Goal: Task Accomplishment & Management: Manage account settings

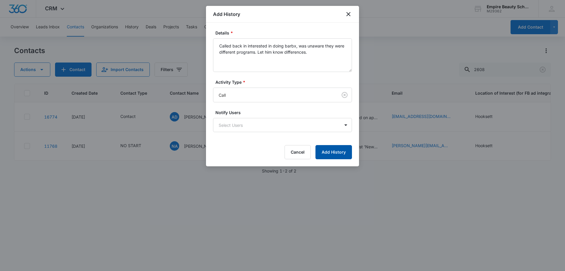
click at [328, 156] on button "Add History" at bounding box center [334, 152] width 37 height 14
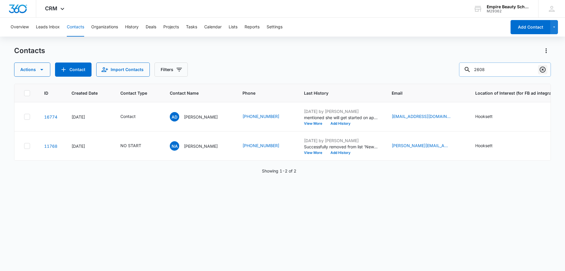
click at [541, 68] on icon "Clear" at bounding box center [543, 70] width 6 height 6
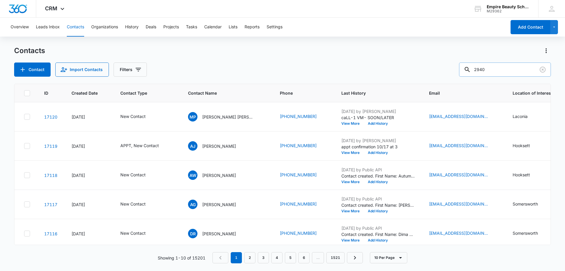
type input "2940"
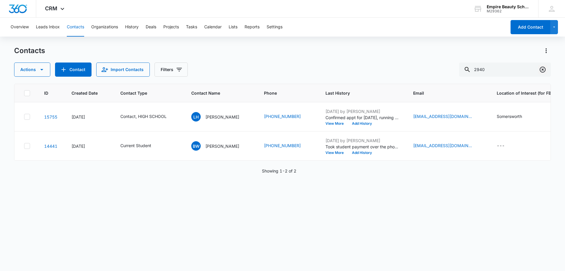
click at [545, 69] on icon "Clear" at bounding box center [543, 69] width 7 height 7
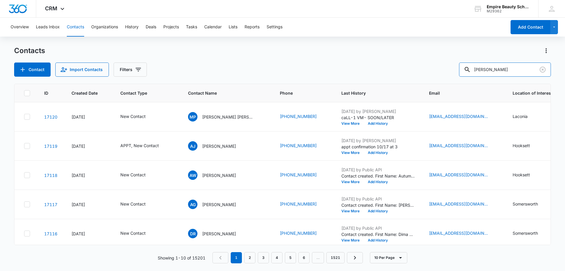
type input "[PERSON_NAME]"
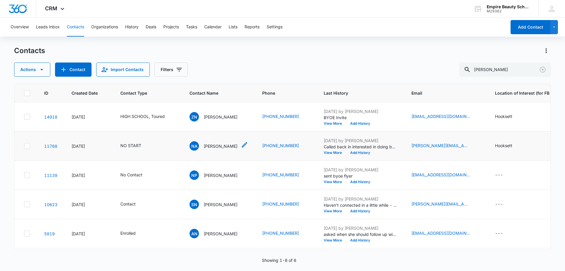
click at [229, 141] on div "NA [PERSON_NAME]" at bounding box center [214, 145] width 48 height 9
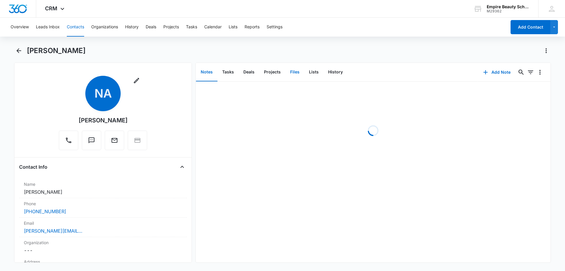
click at [294, 73] on button "Files" at bounding box center [295, 72] width 19 height 18
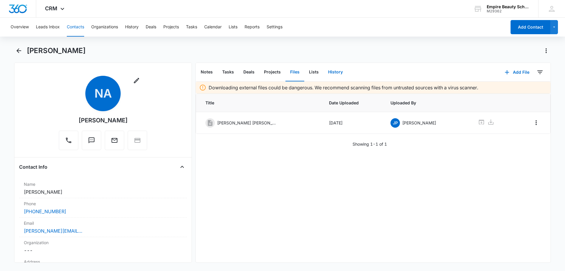
click at [330, 71] on button "History" at bounding box center [336, 72] width 24 height 18
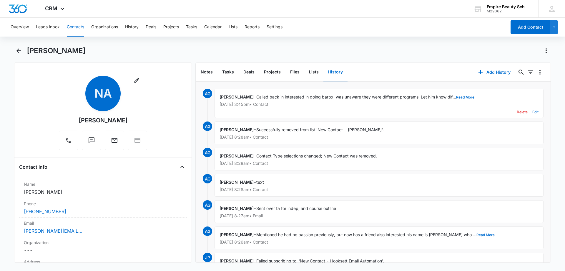
click at [528, 111] on div "Delete Edit" at bounding box center [379, 111] width 319 height 11
click at [533, 111] on button "Edit" at bounding box center [536, 111] width 6 height 11
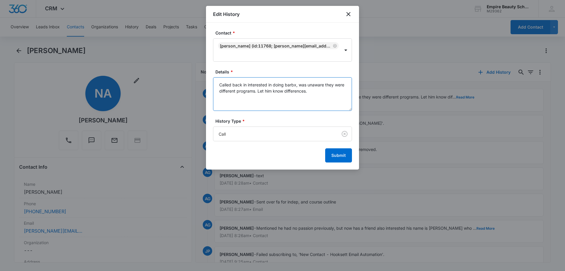
click at [317, 92] on textarea "Called back in interested in doing barbx, was unaware they were different progr…" at bounding box center [282, 94] width 139 height 34
type textarea "Called back in interested in doing barbx, was unaware they were different progr…"
click at [331, 157] on button "Submit" at bounding box center [338, 155] width 27 height 14
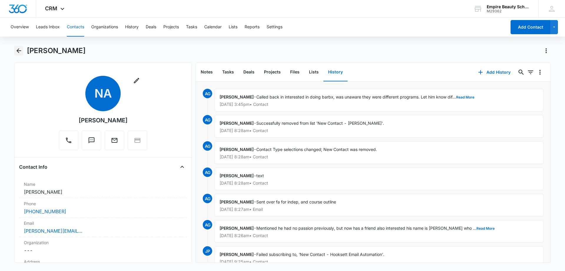
click at [21, 48] on icon "Back" at bounding box center [18, 50] width 7 height 7
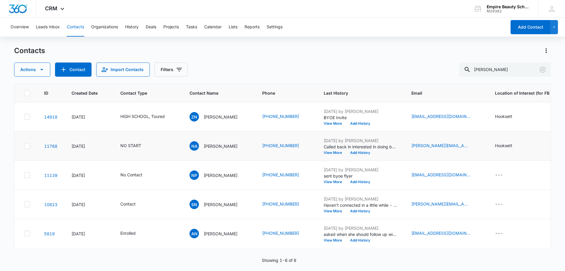
click at [259, 73] on div "Actions Contact Import Contacts Filters [PERSON_NAME]" at bounding box center [282, 69] width 537 height 14
click at [352, 153] on button "Add History" at bounding box center [360, 153] width 28 height 4
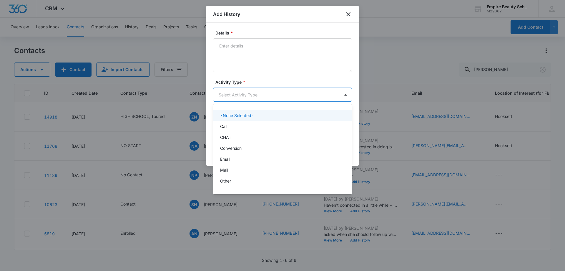
click at [238, 96] on body "CRM Apps Forms CRM Email Shop Payments POS Files Brand Settings AI Assistant Em…" at bounding box center [282, 135] width 565 height 271
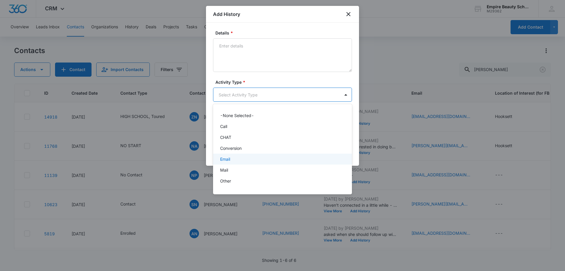
click at [233, 156] on div "Email" at bounding box center [282, 159] width 124 height 6
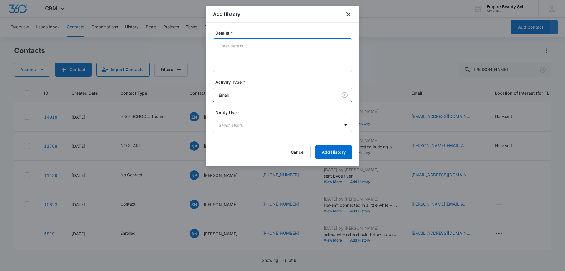
click at [234, 67] on textarea "Details *" at bounding box center [282, 55] width 139 height 34
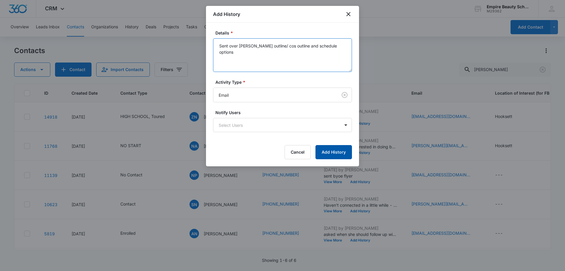
type textarea "Sent over [PERSON_NAME] outline/ cos outline and schedule options"
click at [324, 149] on button "Add History" at bounding box center [334, 152] width 37 height 14
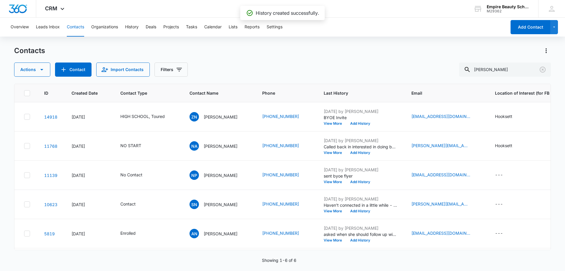
click at [201, 71] on div "Actions Contact Import Contacts Filters [PERSON_NAME]" at bounding box center [282, 69] width 537 height 14
drag, startPoint x: 202, startPoint y: 147, endPoint x: 307, endPoint y: 159, distance: 106.1
click at [307, 159] on tr "11768 [DATE] NO START NA [PERSON_NAME] (603) 387-2608 [DATE] by [PERSON_NAME] C…" at bounding box center [398, 145] width 768 height 29
copy tr "[PERSON_NAME] [PHONE_NUMBER]"
drag, startPoint x: 266, startPoint y: 65, endPoint x: 219, endPoint y: 38, distance: 54.8
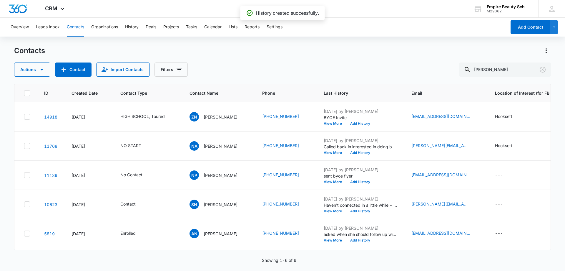
click at [265, 65] on div "Actions Contact Import Contacts Filters [PERSON_NAME]" at bounding box center [282, 69] width 537 height 14
click at [542, 68] on icon "Clear" at bounding box center [543, 69] width 7 height 7
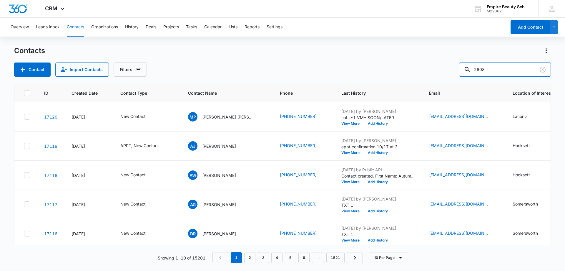
type input "2608"
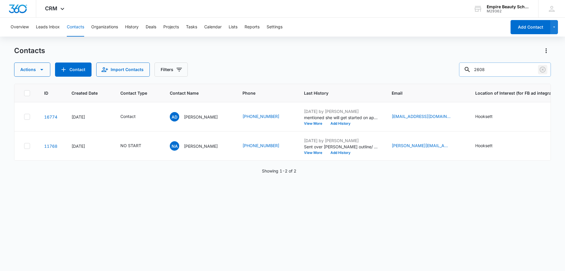
click at [542, 70] on icon "Clear" at bounding box center [543, 69] width 7 height 7
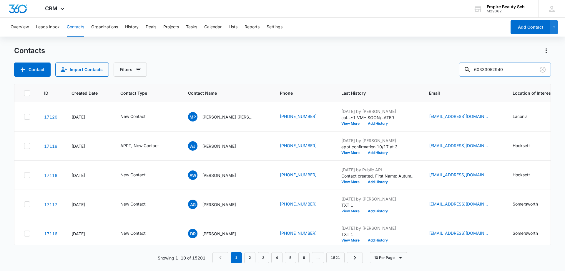
type input "60333052940"
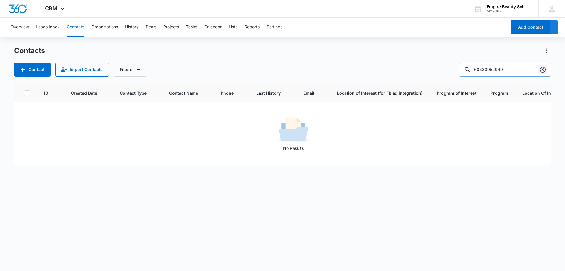
click at [544, 67] on icon "Clear" at bounding box center [543, 70] width 6 height 6
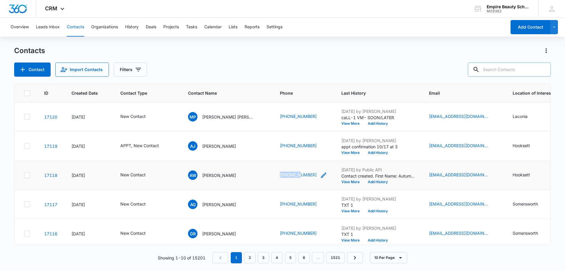
click at [284, 176] on td "[PHONE_NUMBER]" at bounding box center [304, 174] width 62 height 29
click at [494, 70] on input "text" at bounding box center [509, 69] width 83 height 14
type input "[PERSON_NAME]"
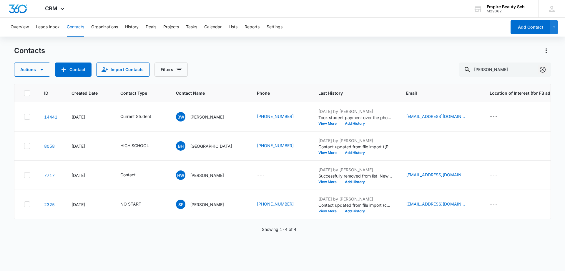
click at [541, 70] on icon "Clear" at bounding box center [543, 69] width 7 height 7
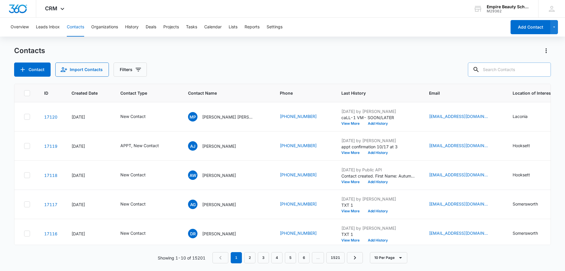
click at [498, 69] on input "text" at bounding box center [509, 69] width 83 height 14
type input "0576"
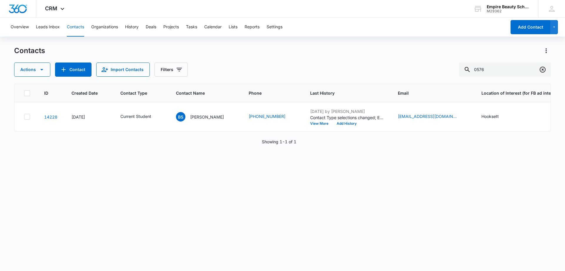
click at [545, 70] on icon "Clear" at bounding box center [543, 69] width 7 height 7
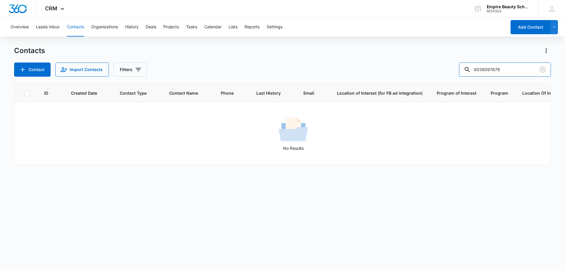
drag, startPoint x: 496, startPoint y: 67, endPoint x: 449, endPoint y: 73, distance: 47.5
click at [449, 73] on div "Contact Import Contacts Filters 6038097678" at bounding box center [282, 69] width 537 height 14
type input "7678"
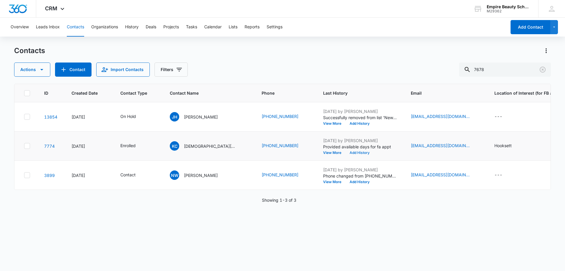
click at [348, 153] on button "Add History" at bounding box center [360, 153] width 28 height 4
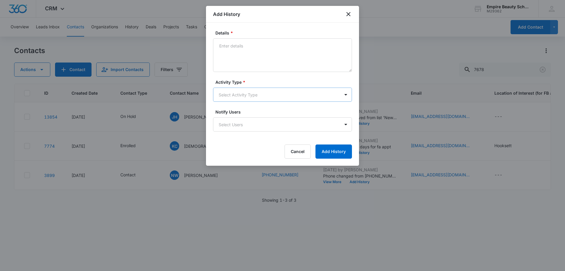
click at [237, 89] on body "CRM Apps Forms CRM Email Shop Payments POS Files Brand Settings AI Assistant Em…" at bounding box center [282, 135] width 565 height 271
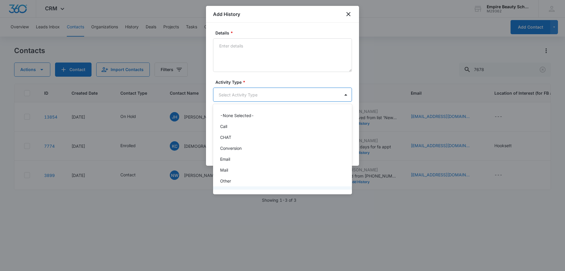
scroll to position [31, 0]
click at [234, 181] on div "Text" at bounding box center [282, 183] width 124 height 6
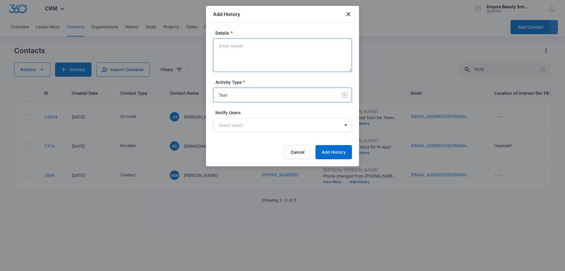
click at [241, 54] on textarea "Details *" at bounding box center [282, 55] width 139 height 34
type textarea "Scheduled fa appt 10/24 at 9"
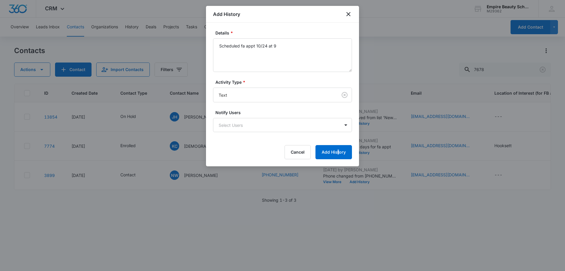
drag, startPoint x: 338, startPoint y: 142, endPoint x: 339, endPoint y: 148, distance: 5.9
click at [338, 142] on form "Details * Scheduled fa appt 10/24 at 9 Activity Type * Text Notify Users Select…" at bounding box center [282, 94] width 139 height 129
click at [339, 148] on button "Add History" at bounding box center [334, 152] width 37 height 14
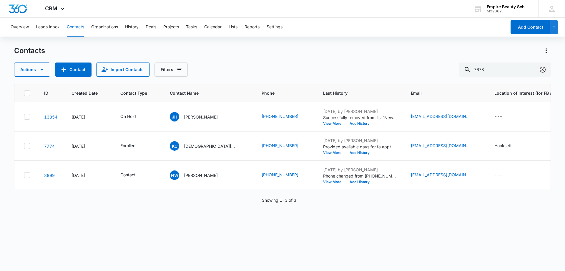
click at [545, 68] on icon "Clear" at bounding box center [543, 70] width 6 height 6
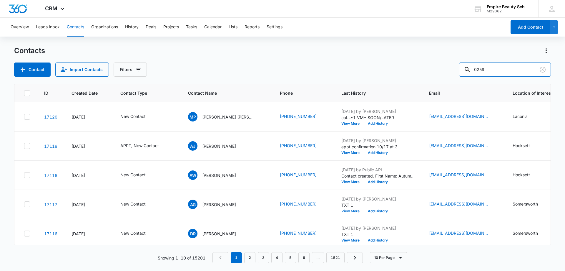
type input "0259"
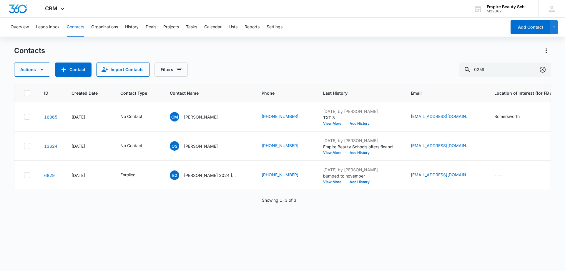
drag, startPoint x: 543, startPoint y: 68, endPoint x: 532, endPoint y: 75, distance: 13.9
click at [543, 68] on icon "Clear" at bounding box center [543, 69] width 7 height 7
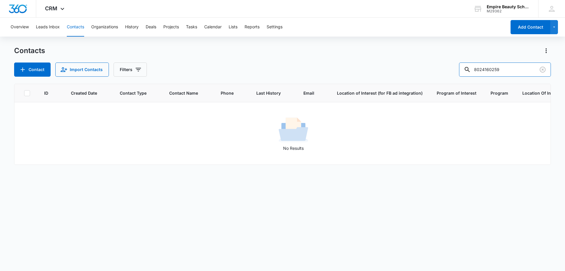
drag, startPoint x: 494, startPoint y: 68, endPoint x: 406, endPoint y: 70, distance: 87.5
click at [406, 70] on div "Contact Import Contacts Filters 8024160259" at bounding box center [282, 69] width 537 height 14
type input "0259"
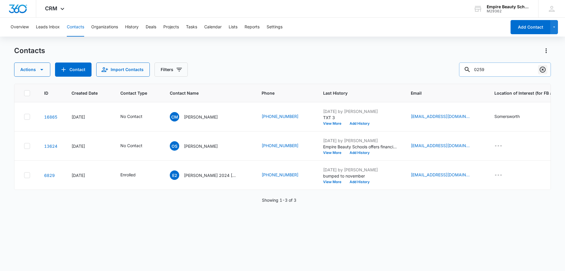
click at [545, 69] on icon "Clear" at bounding box center [543, 69] width 7 height 7
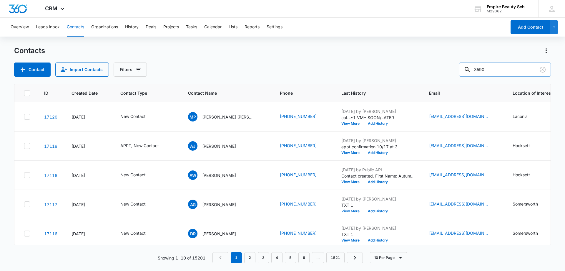
type input "3590"
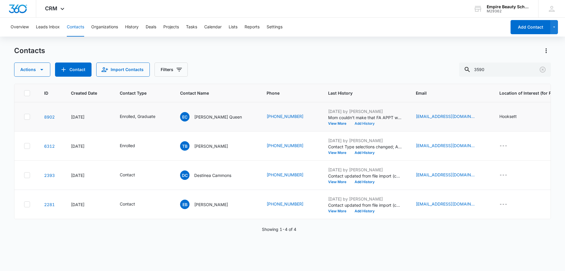
click at [352, 123] on button "Add History" at bounding box center [365, 124] width 28 height 4
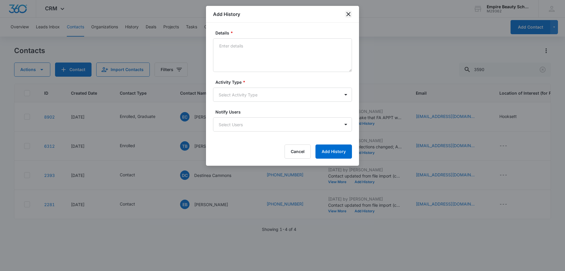
click at [350, 12] on icon "close" at bounding box center [348, 14] width 7 height 7
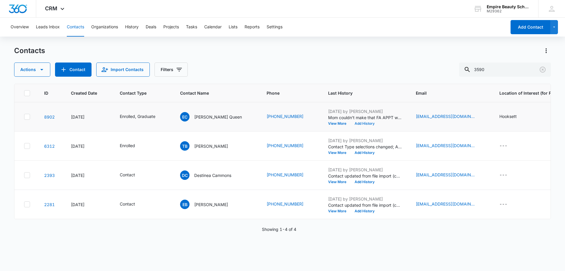
click at [354, 122] on button "Add History" at bounding box center [365, 124] width 28 height 4
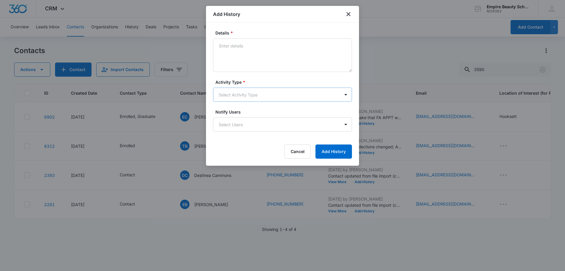
click at [240, 94] on body "CRM Apps Forms CRM Email Shop Payments POS Files Brand Settings AI Assistant Em…" at bounding box center [282, 135] width 565 height 271
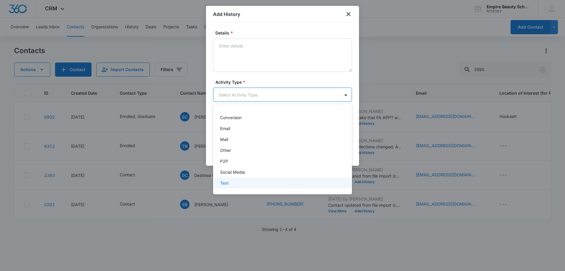
click at [238, 180] on div "Text" at bounding box center [282, 183] width 124 height 6
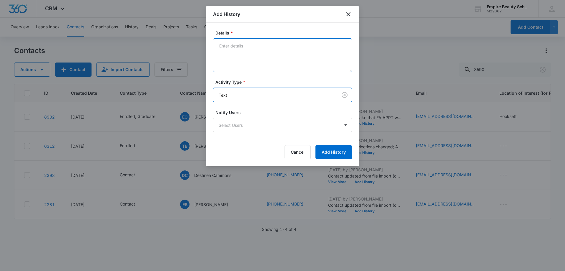
click at [242, 57] on textarea "Details *" at bounding box center [282, 55] width 139 height 34
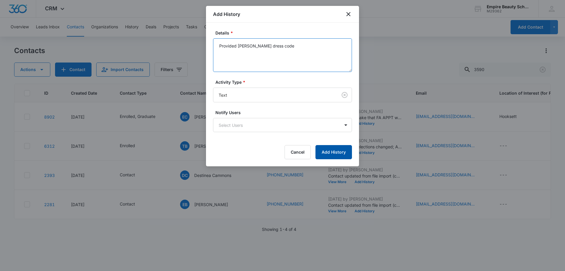
type textarea "Provided [PERSON_NAME] dress code"
click at [336, 154] on button "Add History" at bounding box center [334, 152] width 37 height 14
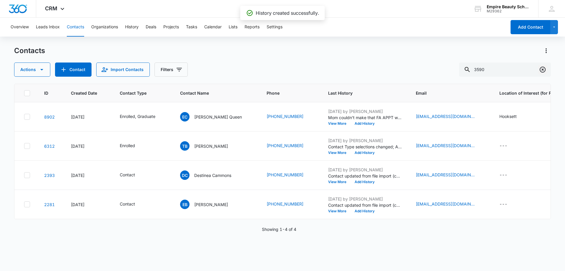
click at [541, 71] on icon "Clear" at bounding box center [543, 70] width 6 height 6
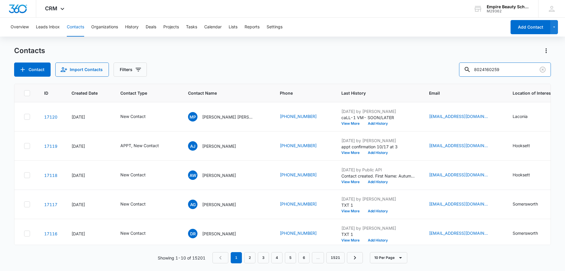
type input "8024160259"
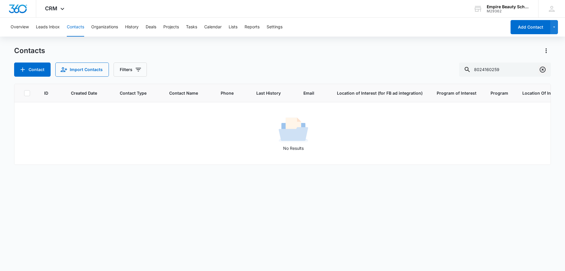
click at [542, 70] on icon "Clear" at bounding box center [543, 70] width 6 height 6
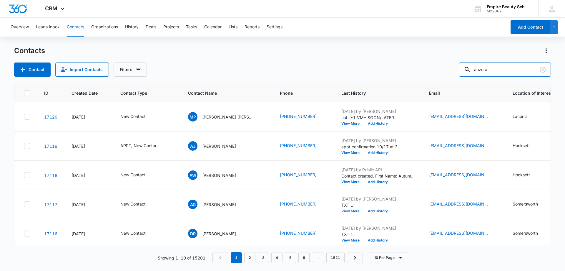
type input "anzura"
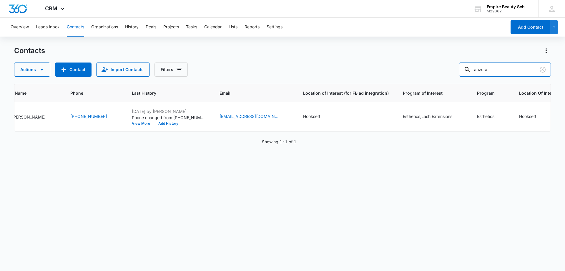
scroll to position [0, 0]
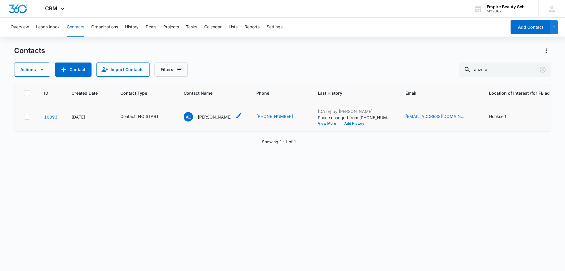
click at [219, 113] on div "AG [PERSON_NAME]" at bounding box center [208, 116] width 48 height 9
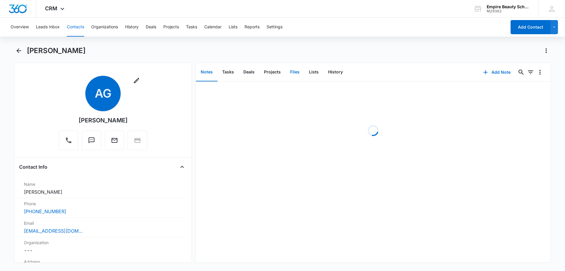
click at [293, 73] on button "Files" at bounding box center [295, 72] width 19 height 18
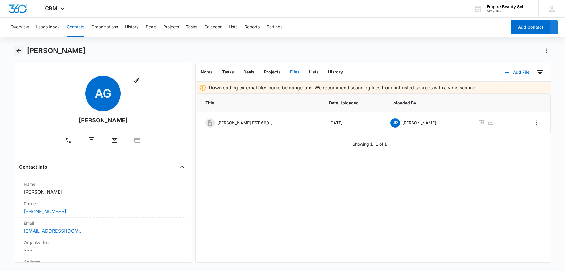
click at [21, 52] on icon "Back" at bounding box center [18, 50] width 7 height 7
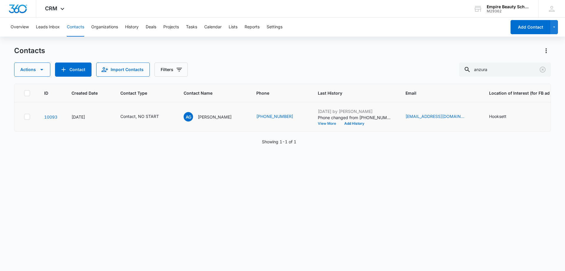
click at [322, 122] on button "View More" at bounding box center [329, 124] width 22 height 4
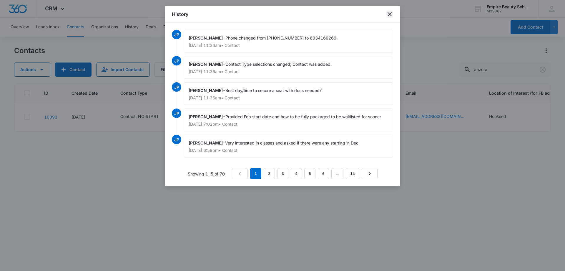
click at [391, 17] on icon "close" at bounding box center [389, 14] width 7 height 7
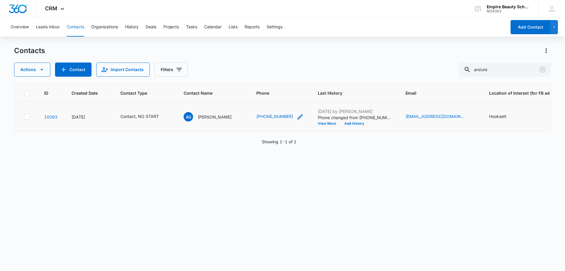
click at [298, 118] on icon "Phone - (603) 416-0269 - Select to Edit Field" at bounding box center [300, 116] width 5 height 5
drag, startPoint x: 276, startPoint y: 77, endPoint x: 282, endPoint y: 103, distance: 26.7
click at [276, 77] on input "Phone" at bounding box center [280, 79] width 74 height 14
type input "[PHONE_NUMBER]"
click at [301, 93] on button "Save" at bounding box center [308, 97] width 17 height 11
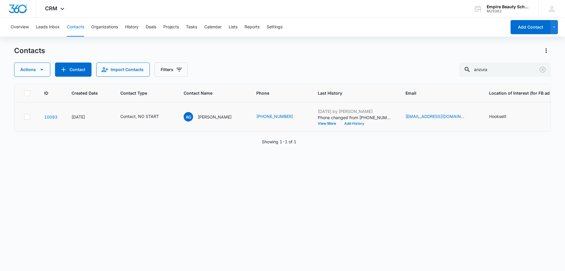
click at [357, 123] on button "Add History" at bounding box center [354, 124] width 28 height 4
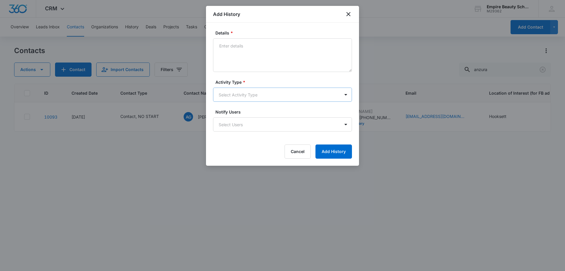
click at [244, 94] on body "CRM Apps Forms CRM Email Shop Payments POS Files Brand Settings AI Assistant Em…" at bounding box center [282, 135] width 565 height 271
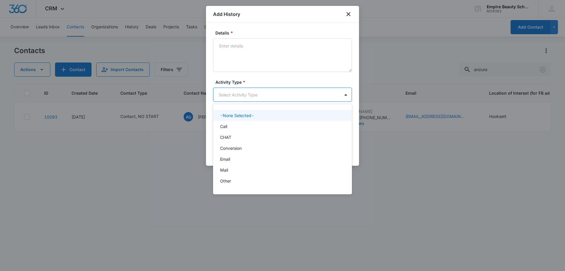
scroll to position [31, 0]
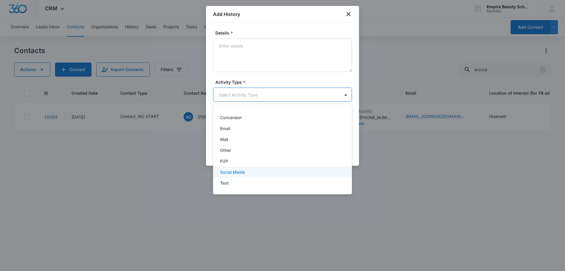
click at [230, 184] on div "Text" at bounding box center [282, 183] width 124 height 6
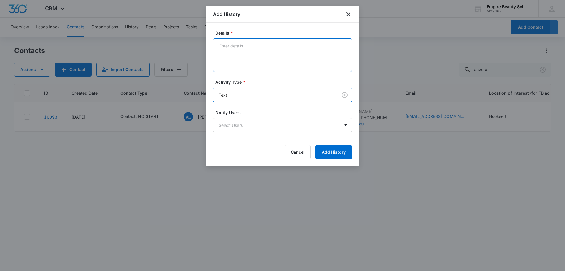
click at [239, 61] on textarea "Details *" at bounding box center [282, 55] width 139 height 34
type textarea "e"
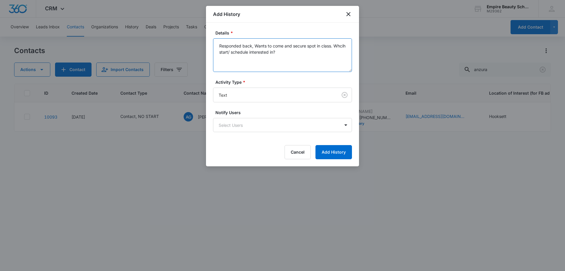
click at [220, 50] on textarea "Responded back, Wants to come and secure spot in class. Whcih start/ schedule i…" at bounding box center [282, 55] width 139 height 34
click at [237, 59] on textarea "Responded back, Wants to come and secure spot in class. Which start/ schedule i…" at bounding box center [282, 55] width 139 height 34
type textarea "Responded back, Wants to come and secure spot in class. Which start/ schedule i…"
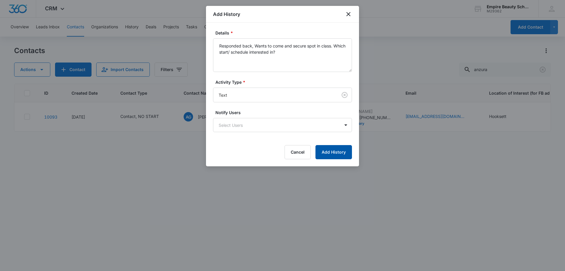
click at [332, 151] on button "Add History" at bounding box center [334, 152] width 37 height 14
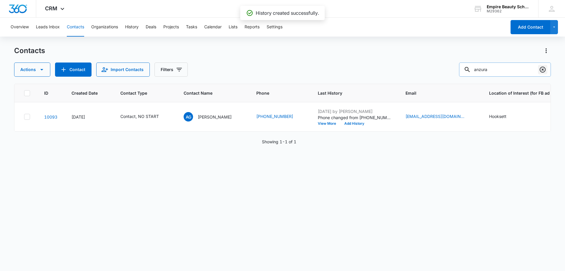
click at [542, 69] on icon "Clear" at bounding box center [543, 69] width 7 height 7
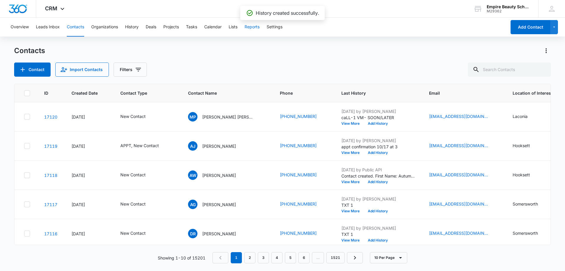
click at [251, 27] on button "Reports" at bounding box center [252, 27] width 15 height 19
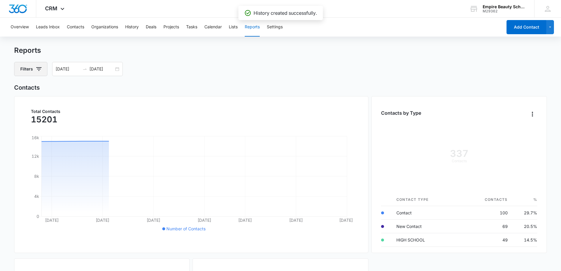
click at [40, 67] on icon "button" at bounding box center [38, 69] width 5 height 4
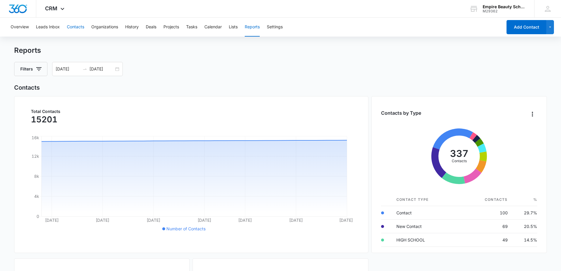
click at [68, 25] on button "Contacts" at bounding box center [75, 27] width 17 height 19
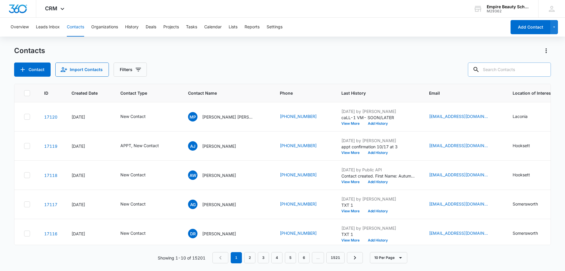
click at [517, 71] on input "text" at bounding box center [509, 69] width 83 height 14
paste input "603) 573-8852"
type input "603) 573-8852"
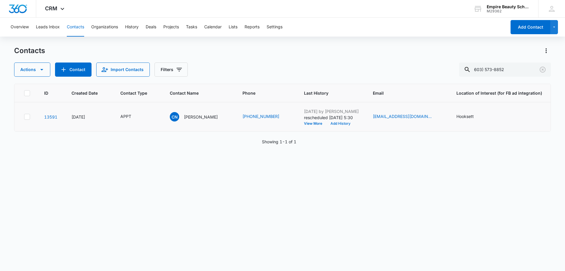
click at [332, 125] on button "Add History" at bounding box center [341, 124] width 28 height 4
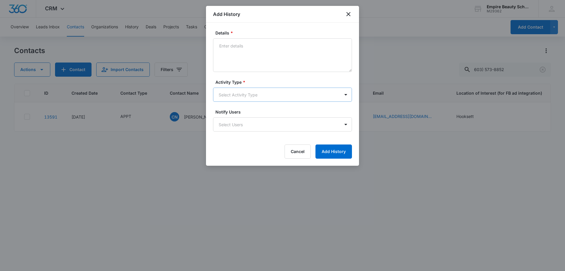
click at [238, 91] on body "CRM Apps Forms CRM Email Shop Payments POS Files Brand Settings AI Assistant Em…" at bounding box center [282, 135] width 565 height 271
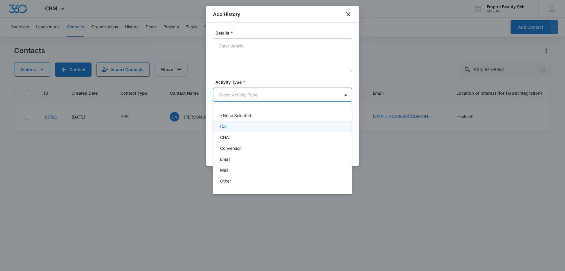
click at [227, 130] on div "Call" at bounding box center [282, 126] width 139 height 11
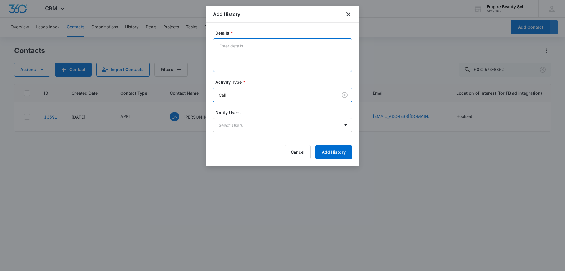
click at [238, 62] on textarea "Details *" at bounding box center [282, 55] width 139 height 34
type textarea "VM trying to confirm appt for [DATE]"
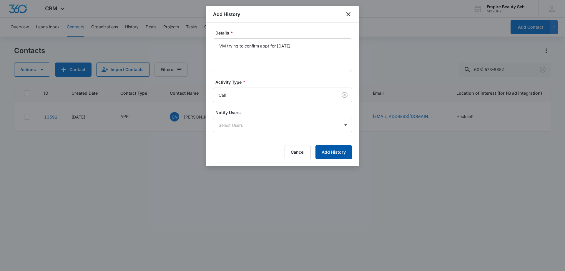
click at [329, 154] on button "Add History" at bounding box center [334, 152] width 37 height 14
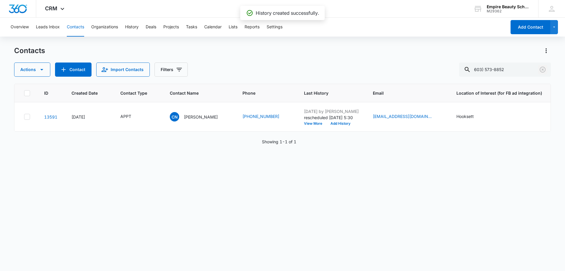
click at [544, 70] on icon "Clear" at bounding box center [543, 70] width 6 height 6
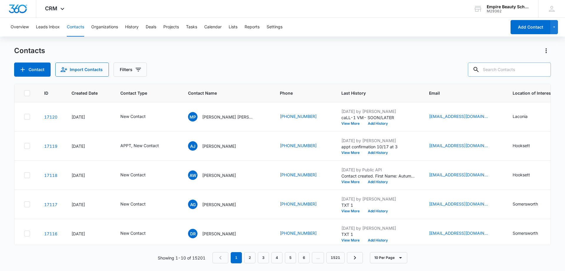
click at [495, 67] on input "text" at bounding box center [509, 69] width 83 height 14
paste input "603) 369-1910"
type input "603) 369-1910"
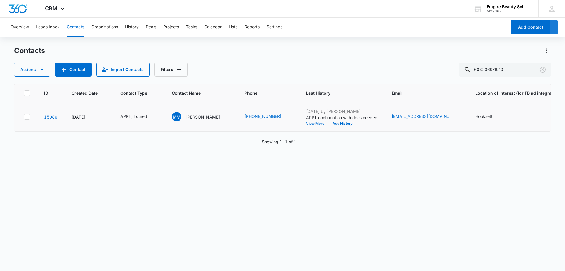
click at [310, 123] on button "View More" at bounding box center [317, 124] width 22 height 4
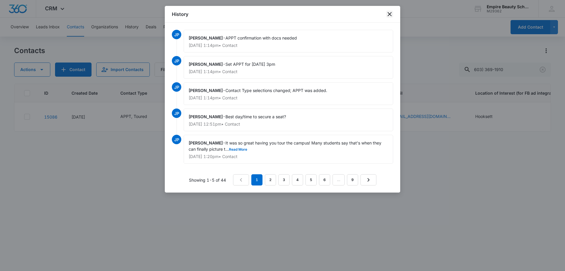
click at [389, 15] on icon "close" at bounding box center [390, 14] width 4 height 4
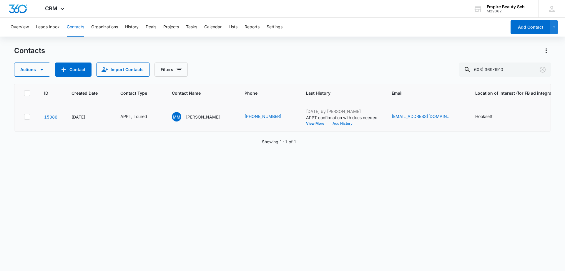
click at [343, 124] on button "Add History" at bounding box center [343, 124] width 28 height 4
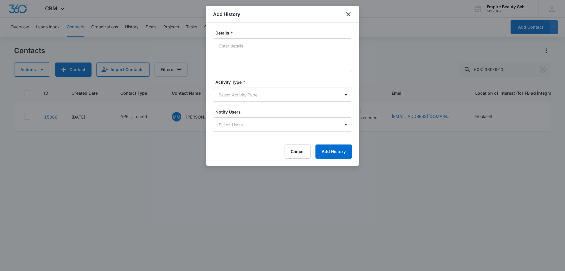
click at [233, 92] on body "CRM Apps Forms CRM Email Shop Payments POS Files Brand Settings AI Assistant Em…" at bounding box center [282, 135] width 565 height 271
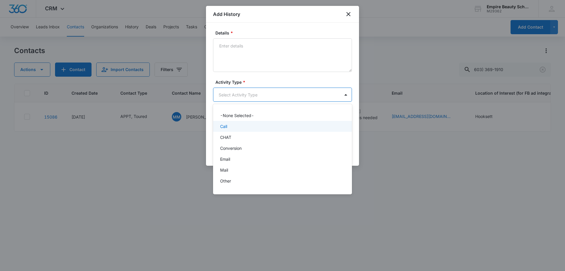
drag, startPoint x: 235, startPoint y: 129, endPoint x: 232, endPoint y: 81, distance: 48.1
click at [234, 128] on div "Call" at bounding box center [282, 126] width 124 height 6
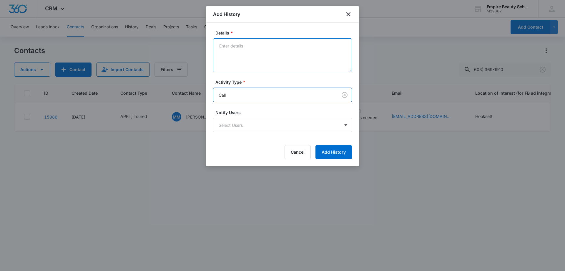
click at [238, 49] on textarea "Details *" at bounding box center [282, 55] width 139 height 34
type textarea "error calling"
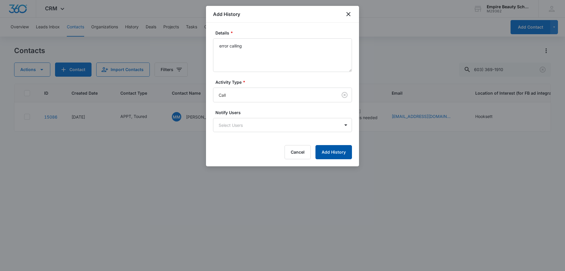
click at [342, 149] on button "Add History" at bounding box center [334, 152] width 37 height 14
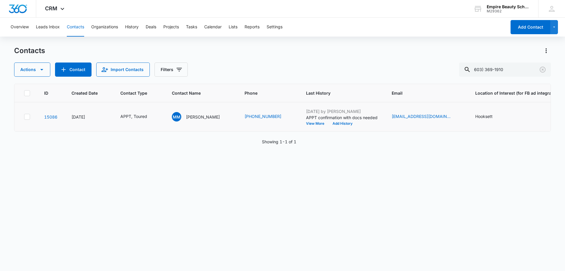
click at [339, 120] on div "[DATE] by [PERSON_NAME] APPT confirmation with docs needed View More Add History" at bounding box center [342, 116] width 72 height 17
click at [337, 122] on button "Add History" at bounding box center [343, 124] width 28 height 4
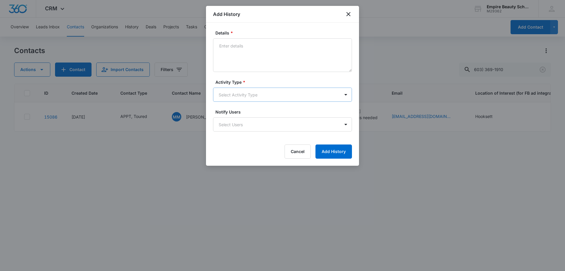
click at [231, 92] on body "CRM Apps Forms CRM Email Shop Payments POS Files Brand Settings AI Assistant Em…" at bounding box center [282, 135] width 565 height 271
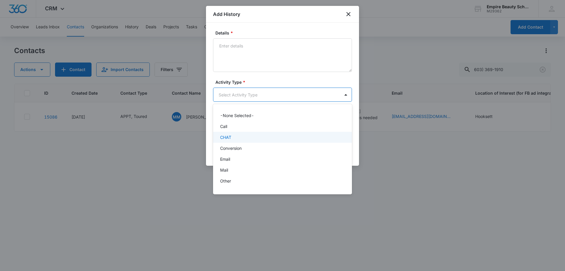
scroll to position [31, 0]
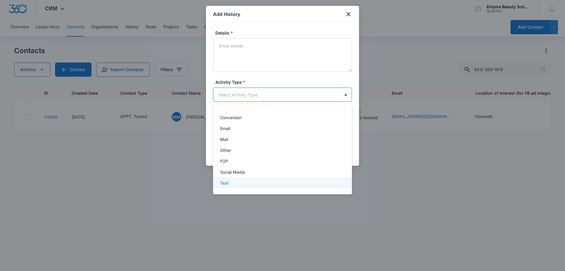
click at [224, 184] on p "Text" at bounding box center [224, 183] width 9 height 6
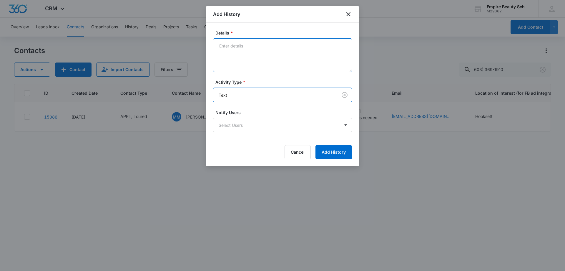
click at [249, 66] on textarea "Details *" at bounding box center [282, 55] width 139 height 34
type textarea "trying to confirm app for [DATE]"
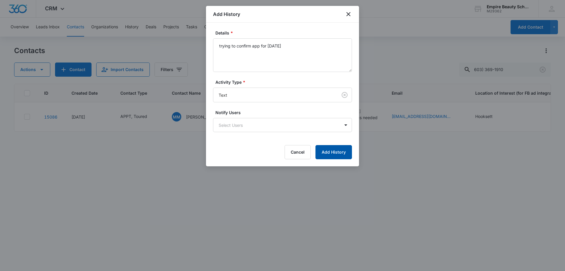
click at [332, 151] on button "Add History" at bounding box center [334, 152] width 37 height 14
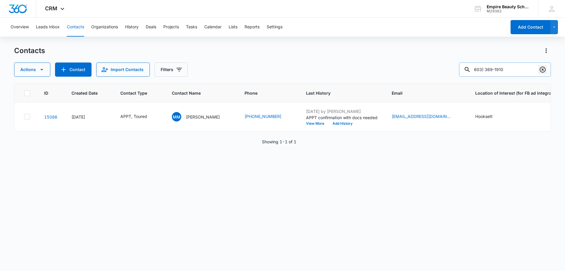
click at [545, 70] on icon "Clear" at bounding box center [543, 69] width 7 height 7
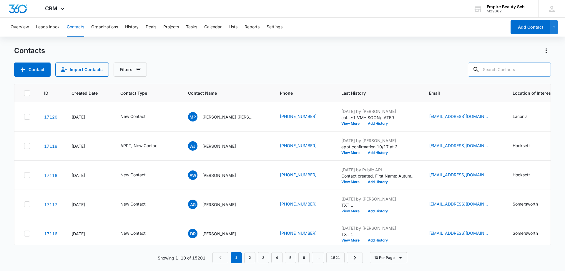
click at [515, 68] on input "text" at bounding box center [509, 69] width 83 height 14
paste input "603) 840-6235"
type input "603) 840-6235"
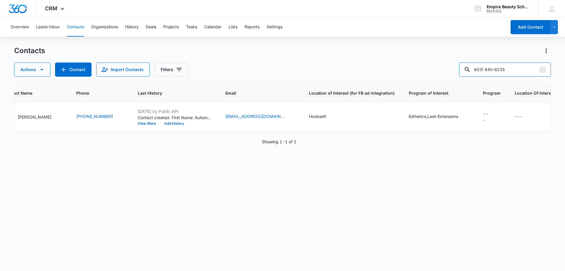
scroll to position [0, 0]
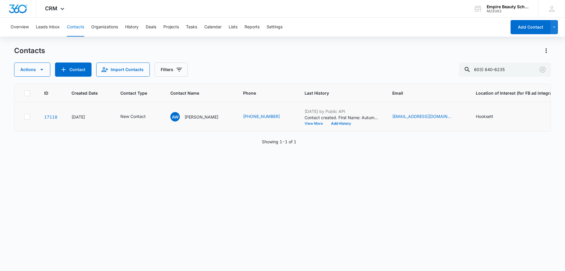
click at [309, 124] on button "View More" at bounding box center [316, 124] width 22 height 4
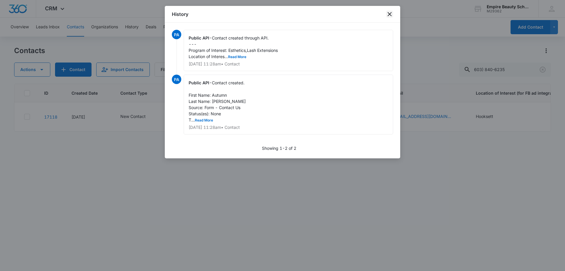
click at [388, 15] on icon "close" at bounding box center [389, 14] width 7 height 7
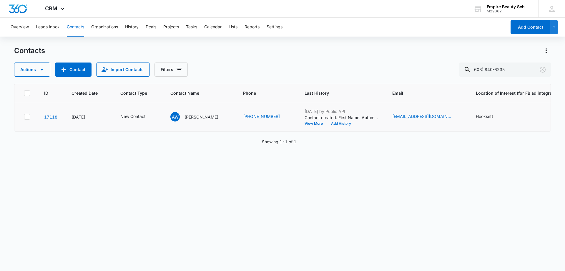
click at [335, 122] on button "Add History" at bounding box center [341, 124] width 28 height 4
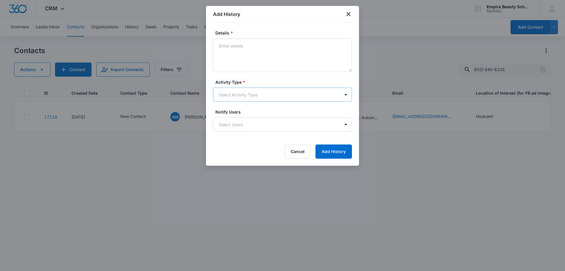
click at [224, 91] on body "CRM Apps Forms CRM Email Shop Payments POS Files Brand Settings AI Assistant Em…" at bounding box center [282, 135] width 565 height 271
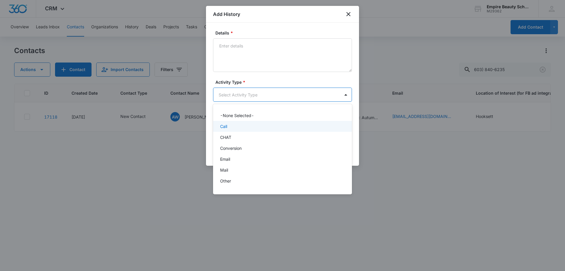
click at [222, 124] on p "Call" at bounding box center [223, 126] width 7 height 6
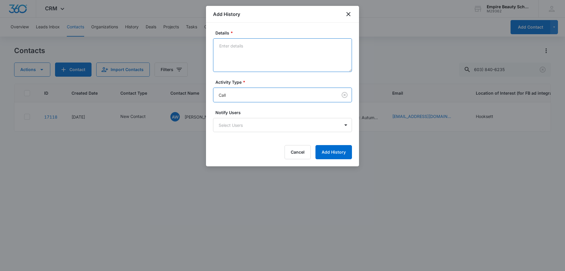
click at [227, 64] on textarea "Details *" at bounding box center [282, 55] width 139 height 34
type textarea "V"
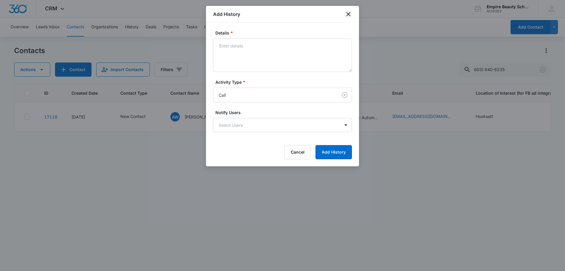
click at [350, 12] on icon "close" at bounding box center [348, 14] width 7 height 7
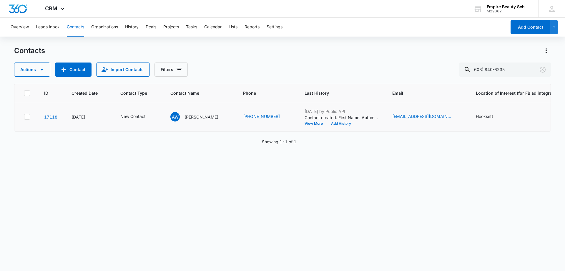
click at [340, 122] on button "Add History" at bounding box center [341, 124] width 28 height 4
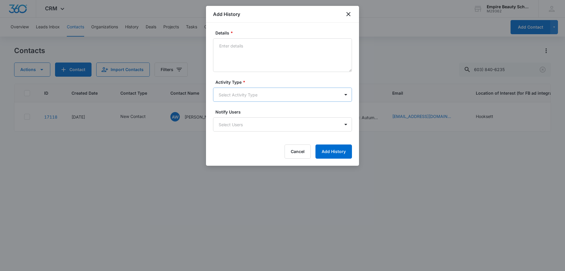
click at [230, 94] on body "CRM Apps Forms CRM Email Shop Payments POS Files Brand Settings AI Assistant Em…" at bounding box center [282, 135] width 565 height 271
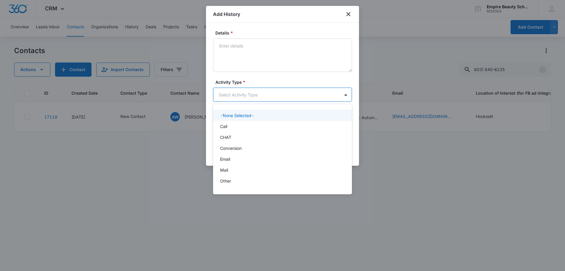
click at [226, 124] on p "Call" at bounding box center [223, 126] width 7 height 6
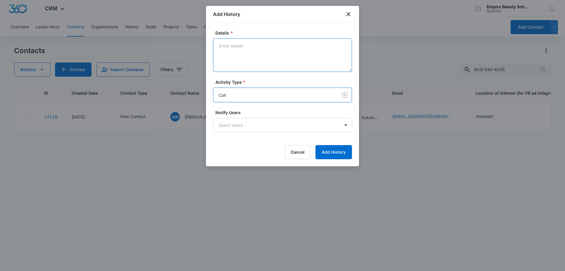
click at [235, 62] on textarea "Details *" at bounding box center [282, 55] width 139 height 34
click at [218, 45] on textarea "Looking into cos when she was younger" at bounding box center [282, 55] width 139 height 34
click at [336, 46] on textarea "[DEMOGRAPHIC_DATA], Looking into cos when she was younger" at bounding box center [282, 55] width 139 height 34
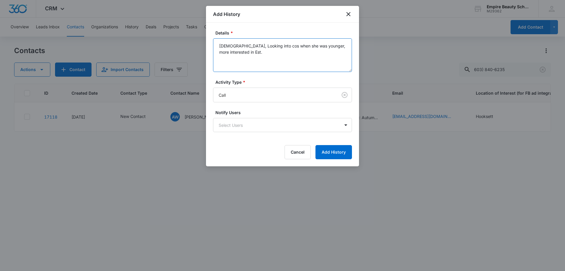
drag, startPoint x: 218, startPoint y: 43, endPoint x: 210, endPoint y: 42, distance: 7.5
click at [210, 42] on div "Details * [DEMOGRAPHIC_DATA], Looking into cos when she was younger, more inter…" at bounding box center [282, 94] width 153 height 143
click at [263, 59] on textarea "[DEMOGRAPHIC_DATA], Looking into cos when she was younger, more interested in E…" at bounding box center [282, 55] width 139 height 34
type textarea "[DEMOGRAPHIC_DATA], Looking into cos when she was younger, more interested in E…"
click at [348, 16] on icon "close" at bounding box center [348, 14] width 7 height 7
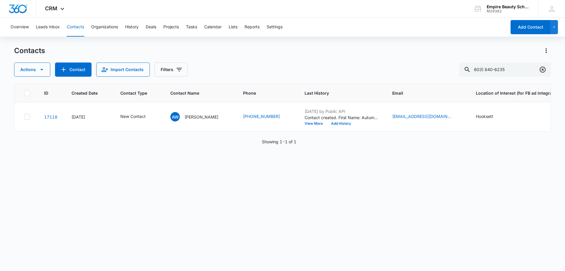
click at [542, 69] on icon "Clear" at bounding box center [543, 69] width 7 height 7
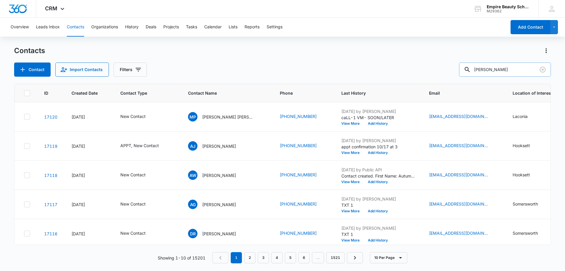
type input "[PERSON_NAME]"
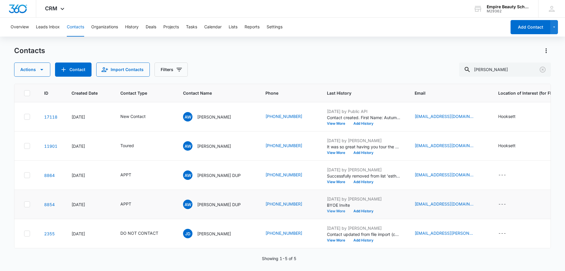
click at [333, 210] on button "View More" at bounding box center [338, 211] width 22 height 4
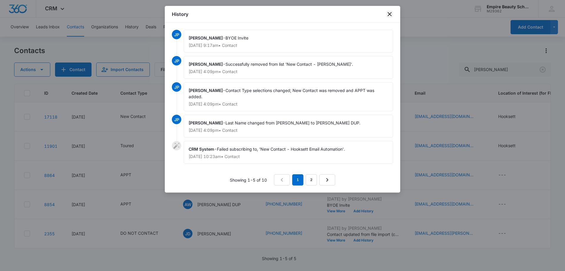
click at [388, 15] on icon "close" at bounding box center [389, 14] width 7 height 7
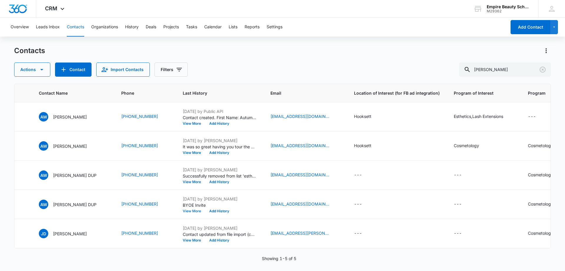
scroll to position [3, 0]
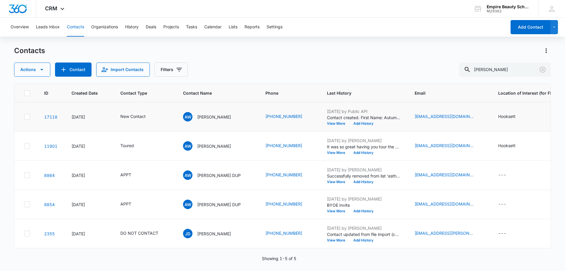
click at [26, 115] on icon at bounding box center [27, 116] width 4 height 3
click at [24, 117] on input "checkbox" at bounding box center [24, 117] width 0 height 0
drag, startPoint x: 24, startPoint y: 144, endPoint x: 27, endPoint y: 165, distance: 20.9
click at [24, 144] on label at bounding box center [27, 146] width 6 height 6
click at [24, 146] on input "checkbox" at bounding box center [24, 146] width 0 height 0
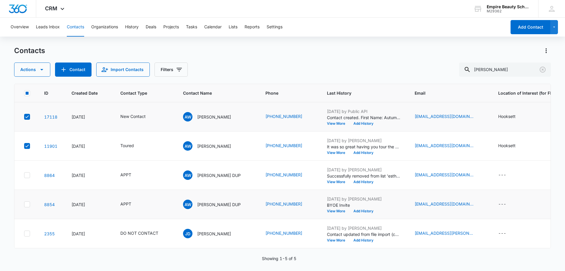
click at [26, 172] on icon at bounding box center [26, 174] width 5 height 5
click at [24, 175] on input "checkbox" at bounding box center [24, 175] width 0 height 0
click at [24, 202] on div at bounding box center [27, 204] width 6 height 6
click at [24, 204] on input "checkbox" at bounding box center [24, 204] width 0 height 0
click at [29, 203] on icon at bounding box center [26, 203] width 5 height 5
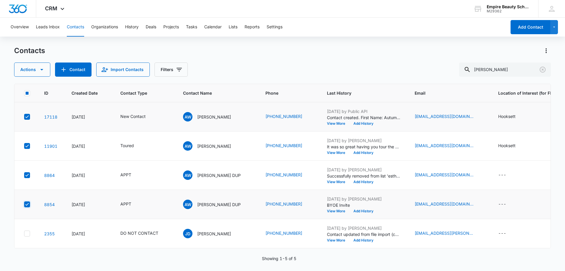
click at [24, 204] on input "checkbox" at bounding box center [24, 204] width 0 height 0
click at [29, 201] on icon at bounding box center [26, 203] width 5 height 5
click at [24, 204] on input "checkbox" at bounding box center [24, 204] width 0 height 0
click at [39, 72] on icon "button" at bounding box center [41, 69] width 7 height 7
click at [234, 59] on div "Contacts Actions Contact Import Contacts Filters [PERSON_NAME]" at bounding box center [282, 61] width 537 height 31
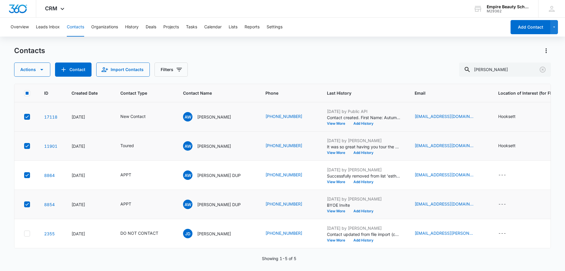
click at [26, 143] on icon at bounding box center [26, 145] width 5 height 5
click at [24, 146] on input "checkbox" at bounding box center [24, 146] width 0 height 0
click at [27, 115] on icon at bounding box center [27, 116] width 4 height 3
click at [24, 117] on input "checkbox" at bounding box center [24, 117] width 0 height 0
click at [34, 69] on button "Actions" at bounding box center [32, 69] width 36 height 14
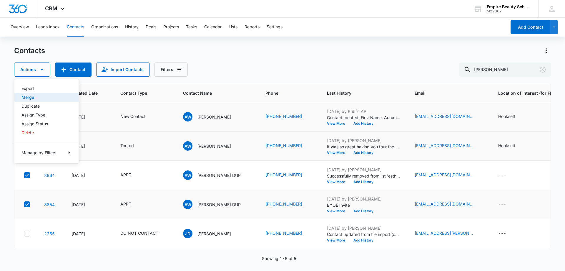
click at [33, 98] on div "Merge" at bounding box center [42, 97] width 43 height 4
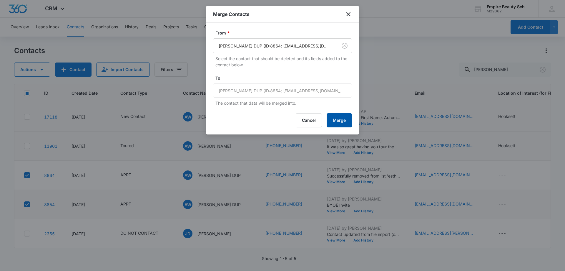
click at [344, 121] on button "Merge" at bounding box center [339, 120] width 25 height 14
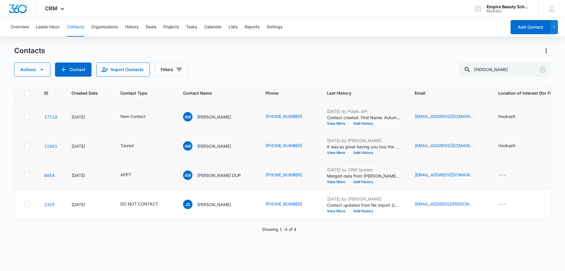
scroll to position [0, 0]
click at [27, 119] on icon at bounding box center [26, 116] width 5 height 5
click at [24, 117] on input "checkbox" at bounding box center [24, 117] width 0 height 0
click at [25, 145] on icon at bounding box center [26, 145] width 5 height 5
click at [24, 146] on input "checkbox" at bounding box center [24, 146] width 0 height 0
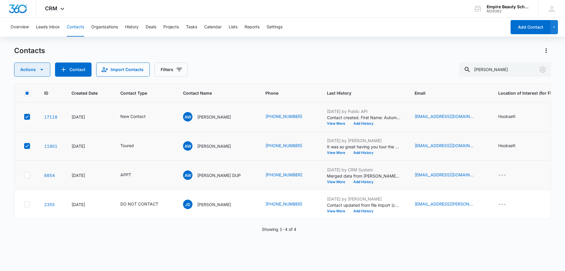
click at [34, 69] on button "Actions" at bounding box center [32, 69] width 36 height 14
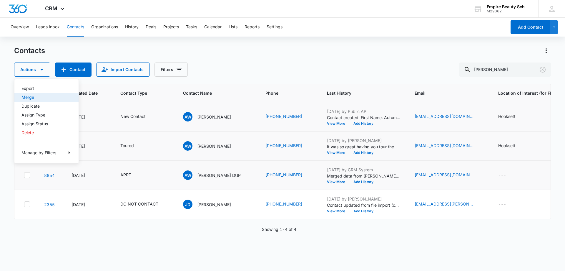
click at [34, 97] on div "Merge" at bounding box center [42, 97] width 43 height 4
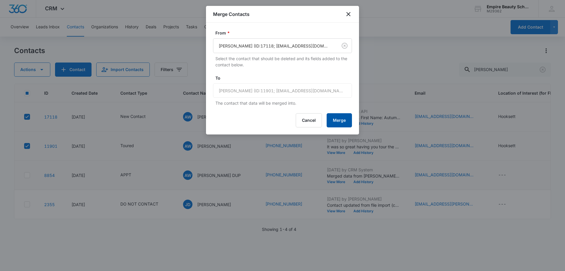
click at [343, 121] on button "Merge" at bounding box center [339, 120] width 25 height 14
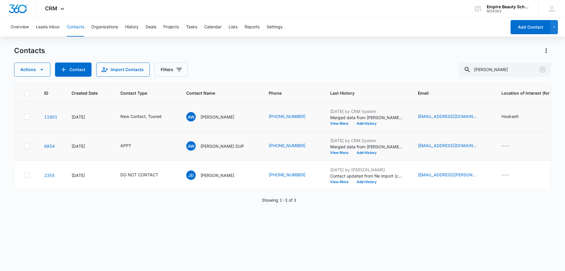
click at [27, 117] on icon at bounding box center [26, 116] width 5 height 5
click at [24, 117] on input "checkbox" at bounding box center [24, 117] width 0 height 0
click at [27, 146] on icon at bounding box center [27, 145] width 4 height 3
click at [24, 146] on input "checkbox" at bounding box center [24, 146] width 0 height 0
click at [41, 72] on icon "button" at bounding box center [41, 69] width 7 height 7
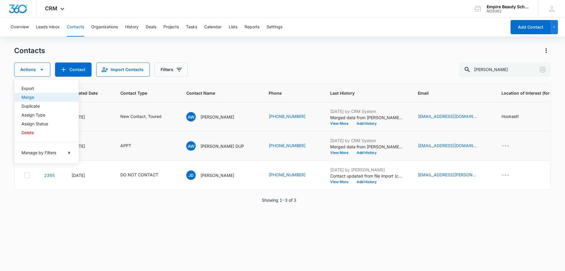
click at [35, 97] on div "Merge" at bounding box center [42, 97] width 43 height 4
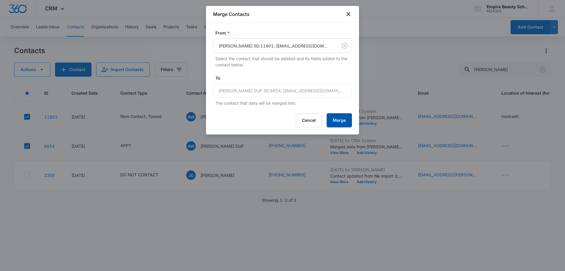
click at [341, 122] on button "Merge" at bounding box center [339, 120] width 25 height 14
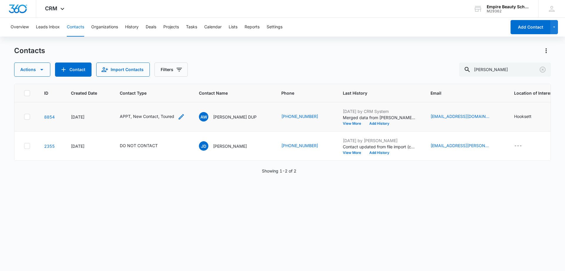
click at [181, 117] on icon "Contact Type - APPT, New Contact, Toured - Select to Edit Field" at bounding box center [181, 116] width 7 height 7
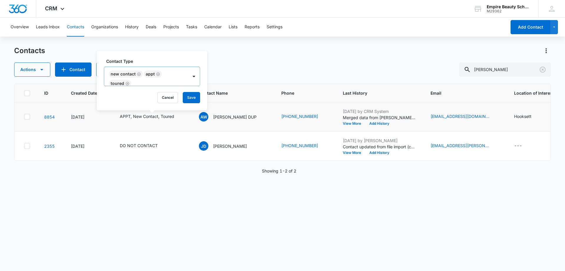
click at [138, 74] on icon "Remove New Contact" at bounding box center [139, 74] width 4 height 4
click at [124, 79] on icon "Remove APPT" at bounding box center [123, 79] width 4 height 4
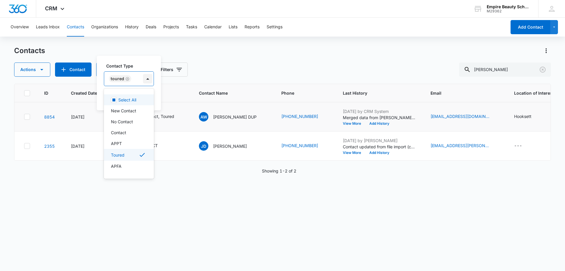
click at [146, 77] on div at bounding box center [147, 78] width 9 height 9
click at [127, 113] on p "New Contact" at bounding box center [123, 110] width 25 height 6
click at [145, 65] on label "Contact Type" at bounding box center [148, 66] width 85 height 6
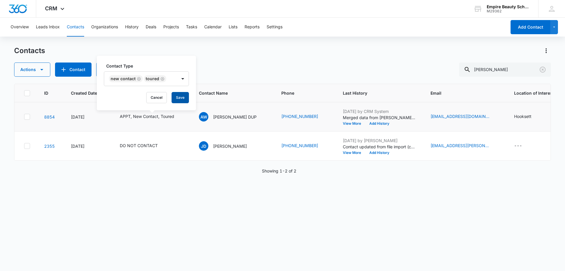
click at [177, 93] on button "Save" at bounding box center [180, 97] width 17 height 11
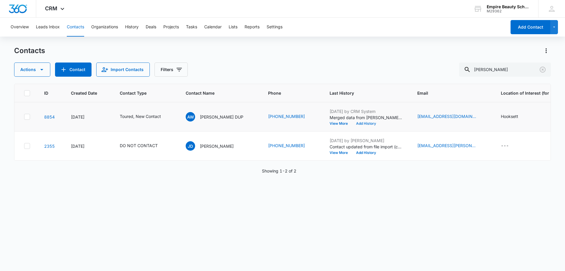
click at [358, 125] on button "Add History" at bounding box center [366, 124] width 28 height 4
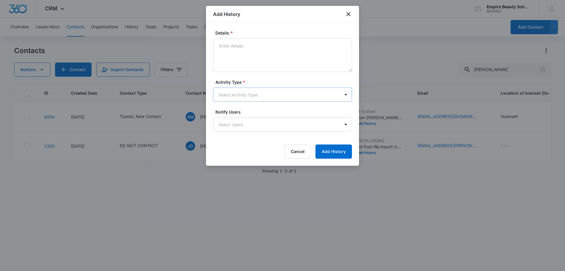
click at [251, 97] on body "CRM Apps Forms CRM Email Shop Payments POS Files Brand Settings AI Assistant Em…" at bounding box center [282, 135] width 565 height 271
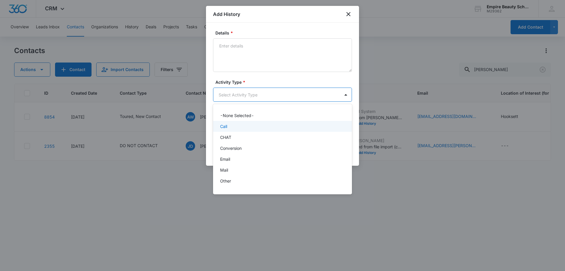
click at [233, 127] on div "Call" at bounding box center [282, 126] width 124 height 6
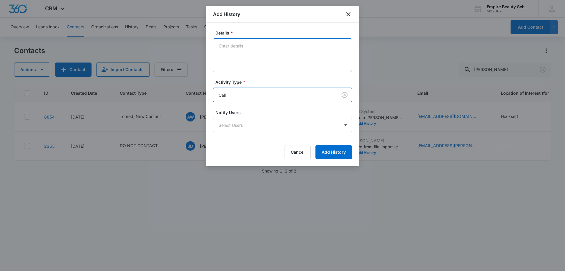
click at [235, 59] on textarea "Details *" at bounding box center [282, 55] width 139 height 34
type textarea "Preschool teacher now, [DEMOGRAPHIC_DATA] now,"
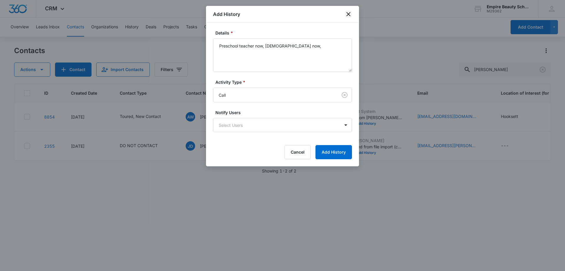
click at [350, 12] on icon "close" at bounding box center [348, 14] width 7 height 7
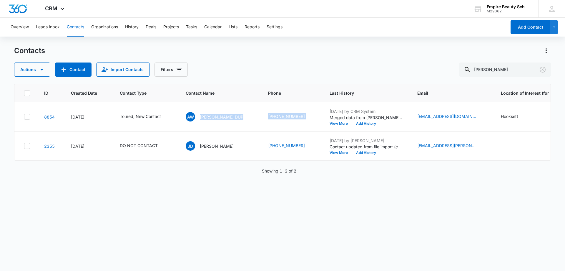
drag, startPoint x: 198, startPoint y: 118, endPoint x: 296, endPoint y: 97, distance: 100.1
click at [303, 118] on tr "8854 [DATE] Toured, New Contact AW [PERSON_NAME] DUP (603) 247-5888 [DATE] by C…" at bounding box center [401, 116] width 774 height 29
copy tr "[PERSON_NAME] DUP [PHONE_NUMBER]"
click at [223, 71] on div "Actions Contact Import Contacts Filters [PERSON_NAME]" at bounding box center [282, 69] width 537 height 14
drag, startPoint x: 199, startPoint y: 118, endPoint x: 307, endPoint y: 118, distance: 108.1
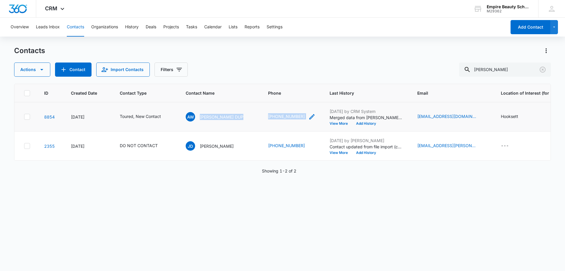
click at [307, 118] on tr "8854 [DATE] Toured, New Contact AW [PERSON_NAME] DUP (603) 247-5888 [DATE] by C…" at bounding box center [401, 116] width 774 height 29
copy tr "[PERSON_NAME] DUP [PHONE_NUMBER]"
click at [198, 195] on div "ID Created Date Contact Type Contact Name Phone Last History Email Location of …" at bounding box center [282, 173] width 537 height 179
click at [309, 115] on icon "Phone - (603) 247-5888 - Select to Edit Field" at bounding box center [312, 116] width 7 height 7
click at [279, 78] on input "Phone" at bounding box center [291, 79] width 74 height 14
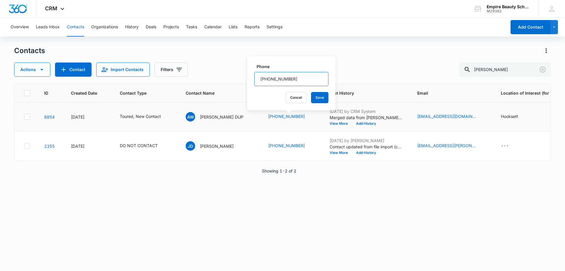
click at [279, 78] on input "Phone" at bounding box center [291, 79] width 74 height 14
paste input "[PHONE_NUMBER]"
type input "[PHONE_NUMBER]"
click at [311, 98] on button "Save" at bounding box center [319, 97] width 17 height 11
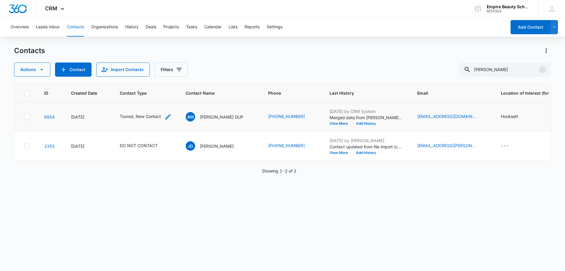
click at [165, 117] on icon "Contact Type - Toured, New Contact - Select to Edit Field" at bounding box center [168, 116] width 7 height 7
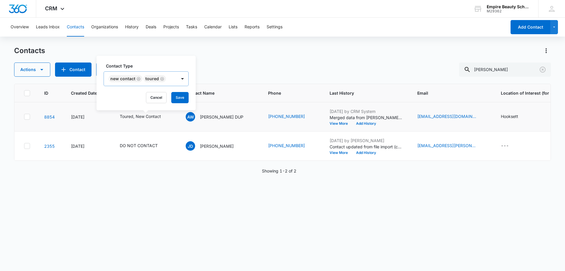
click at [137, 78] on icon "Remove New Contact" at bounding box center [139, 79] width 4 height 4
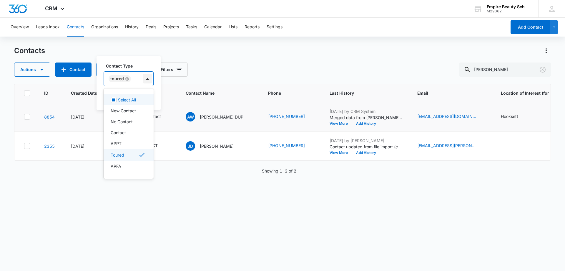
click at [150, 77] on div at bounding box center [147, 78] width 9 height 9
drag, startPoint x: 120, startPoint y: 145, endPoint x: 146, endPoint y: 75, distance: 74.1
click at [120, 144] on p "APPT" at bounding box center [116, 143] width 11 height 6
click at [148, 63] on label "Contact Type" at bounding box center [140, 66] width 69 height 6
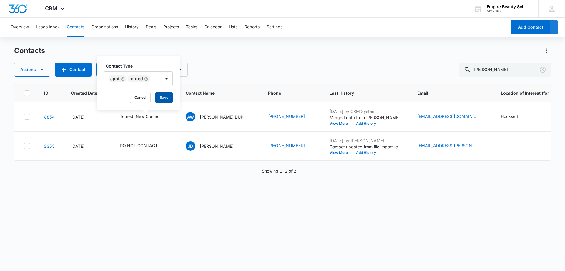
click at [162, 100] on button "Save" at bounding box center [163, 97] width 17 height 11
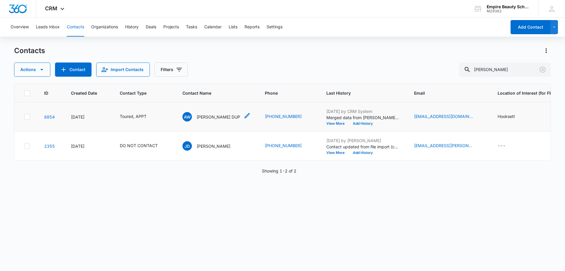
click at [239, 115] on div "AW [PERSON_NAME] DUP" at bounding box center [217, 116] width 68 height 9
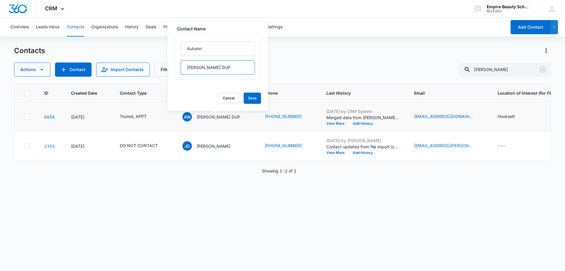
click at [219, 66] on input "[PERSON_NAME] DUP" at bounding box center [218, 67] width 74 height 14
type input "[PERSON_NAME]"
click at [246, 96] on button "Save" at bounding box center [252, 97] width 17 height 11
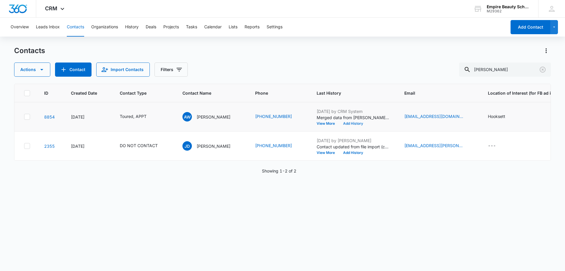
click at [350, 124] on button "Add History" at bounding box center [353, 124] width 28 height 4
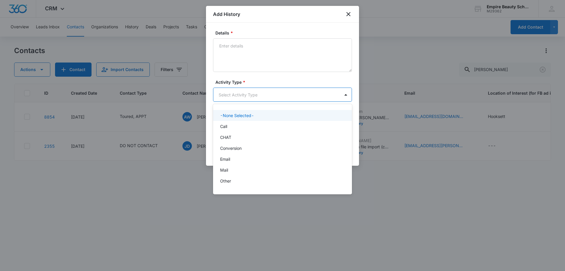
click at [229, 93] on body "CRM Apps Forms CRM Email Shop Payments POS Files Brand Settings AI Assistant Em…" at bounding box center [282, 135] width 565 height 271
click at [226, 127] on p "Call" at bounding box center [223, 126] width 7 height 6
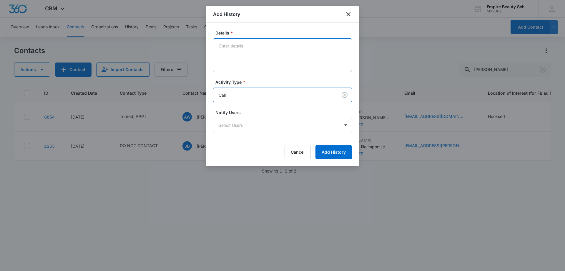
click at [238, 56] on textarea "Details *" at bounding box center [282, 55] width 139 height 34
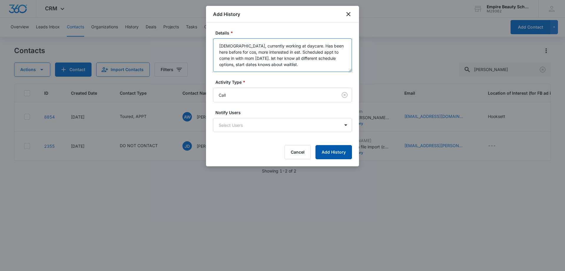
type textarea "[DEMOGRAPHIC_DATA], currently working at daycare. Has been here before for cos,…"
click at [347, 153] on button "Add History" at bounding box center [334, 152] width 37 height 14
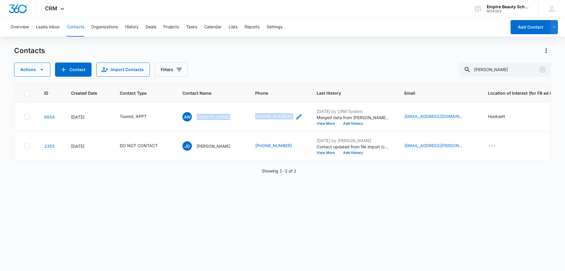
drag, startPoint x: 195, startPoint y: 117, endPoint x: 289, endPoint y: 118, distance: 94.3
click at [289, 118] on tr "8854 [DATE] Toured, APPT AW [PERSON_NAME] (603) 840-6235 [DATE] by CRM System M…" at bounding box center [394, 116] width 761 height 29
copy tr "[PERSON_NAME] [PHONE_NUMBER]"
click at [245, 193] on div "ID Created Date Contact Type Contact Name Phone Last History Email Location of …" at bounding box center [282, 173] width 537 height 179
click at [262, 51] on div "Contacts" at bounding box center [282, 50] width 537 height 9
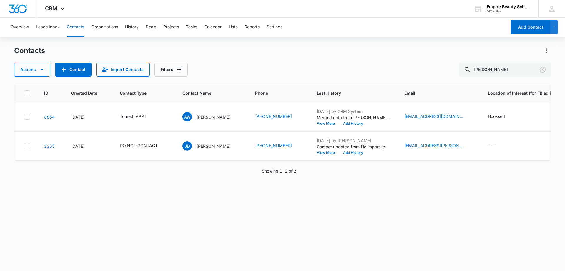
drag, startPoint x: 231, startPoint y: 62, endPoint x: 412, endPoint y: 78, distance: 181.5
click at [232, 62] on div "Contacts Actions Contact Import Contacts Filters [PERSON_NAME]" at bounding box center [282, 61] width 537 height 31
click at [543, 69] on icon "Clear" at bounding box center [543, 69] width 7 height 7
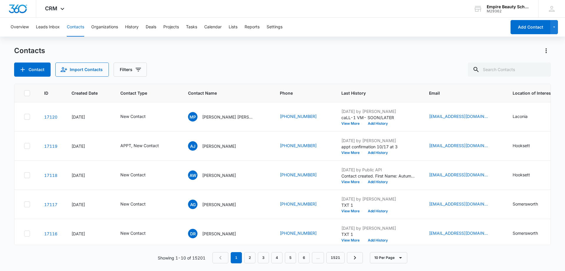
click at [251, 58] on div "Contacts Contact Import Contacts Filters" at bounding box center [282, 61] width 537 height 31
click at [126, 69] on button "Filters" at bounding box center [130, 69] width 33 height 14
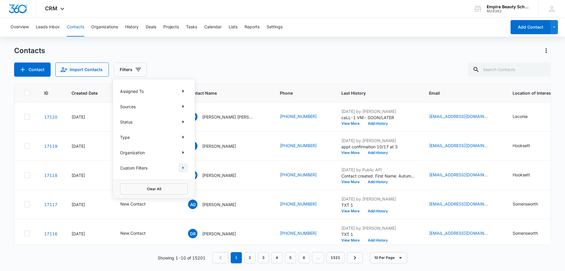
click at [186, 168] on icon "Show Custom Filters filters" at bounding box center [183, 167] width 7 height 7
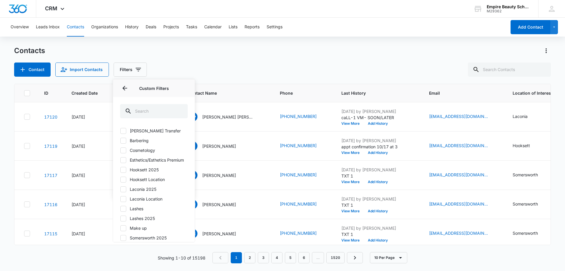
click at [126, 172] on icon at bounding box center [123, 169] width 5 height 5
click at [120, 170] on input "Hooksett 2025" at bounding box center [120, 169] width 0 height 0
checkbox input "true"
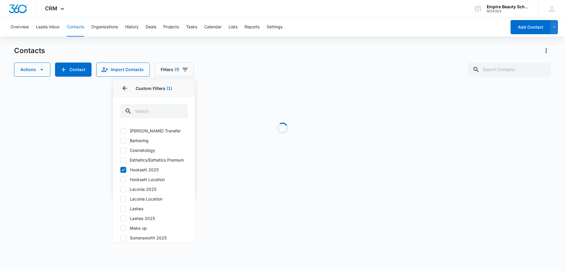
click at [250, 62] on div "Contacts Actions Contact Import Contacts Filters (1) Assigned To Sources Status…" at bounding box center [282, 61] width 537 height 31
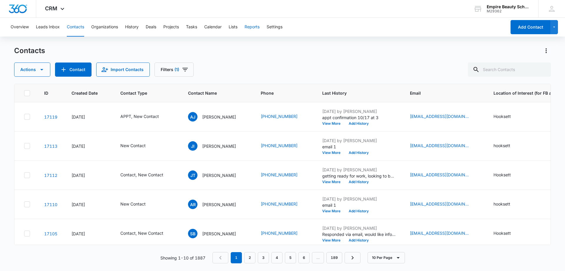
click at [256, 19] on button "Reports" at bounding box center [252, 27] width 15 height 19
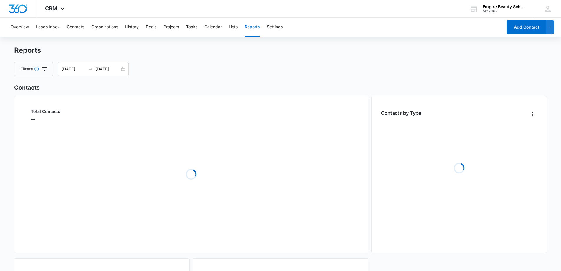
click at [257, 24] on button "Reports" at bounding box center [252, 27] width 15 height 19
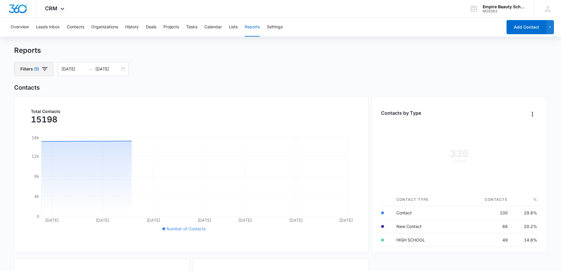
click at [47, 68] on icon "button" at bounding box center [44, 68] width 7 height 7
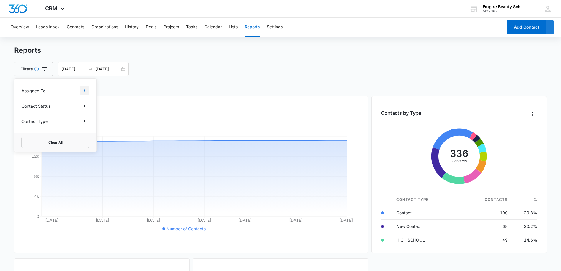
click at [84, 90] on icon "Show Assigned To filters" at bounding box center [84, 90] width 7 height 7
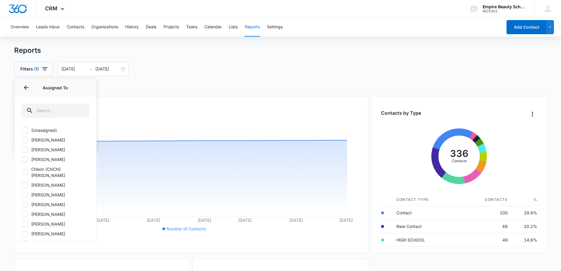
drag, startPoint x: 24, startPoint y: 150, endPoint x: 34, endPoint y: 145, distance: 11.4
click at [24, 150] on icon at bounding box center [25, 149] width 4 height 3
click at [22, 150] on input "[PERSON_NAME]" at bounding box center [21, 149] width 0 height 0
checkbox input "true"
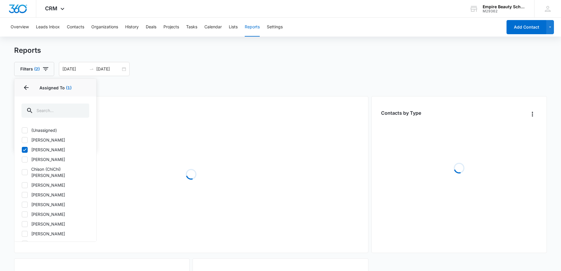
click at [161, 87] on h2 "Contacts" at bounding box center [280, 87] width 533 height 9
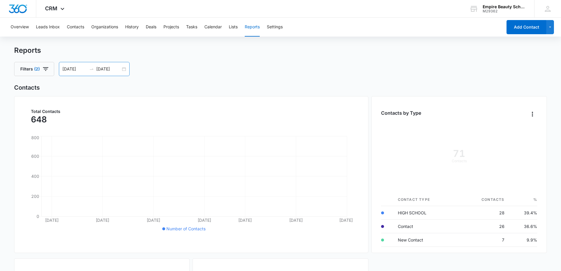
click at [127, 67] on div "[DATE] [DATE]" at bounding box center [94, 69] width 71 height 14
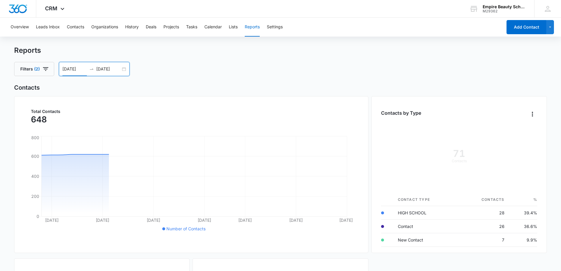
click at [124, 68] on div "[DATE] [DATE]" at bounding box center [94, 69] width 71 height 14
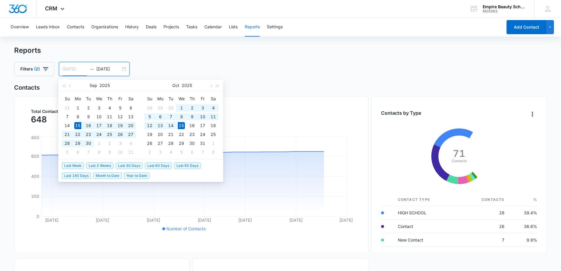
type input "[DATE]"
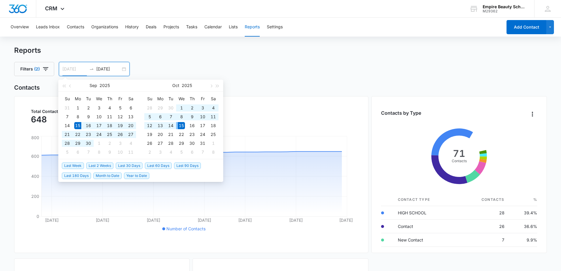
click at [181, 125] on div "15" at bounding box center [181, 125] width 7 height 7
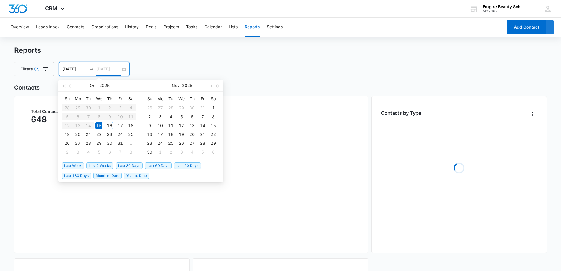
type input "[DATE]"
click at [108, 125] on div "16" at bounding box center [109, 125] width 7 height 7
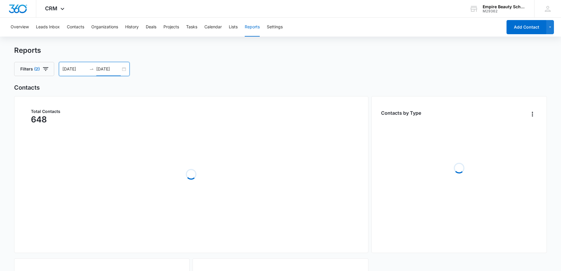
click at [187, 69] on div "Filters (2) [DATE] [DATE] [DATE] Su Mo Tu We Th Fr Sa 28 29 30 1 2 3 4 5 6 7 8 …" at bounding box center [280, 69] width 533 height 14
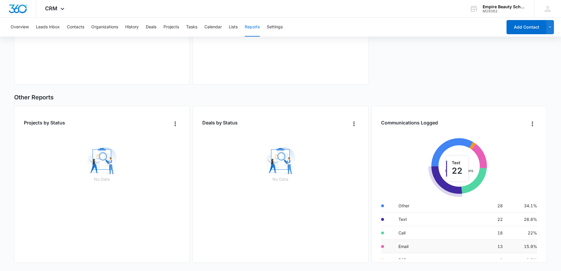
scroll to position [25, 0]
